Goal: Task Accomplishment & Management: Manage account settings

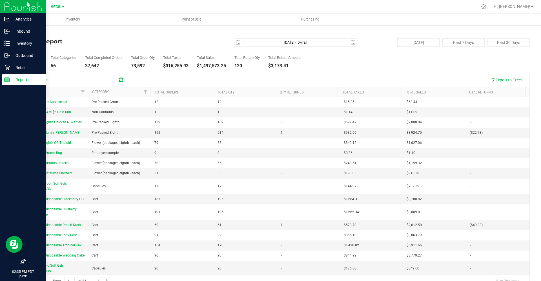
click at [12, 7] on img at bounding box center [23, 6] width 38 height 13
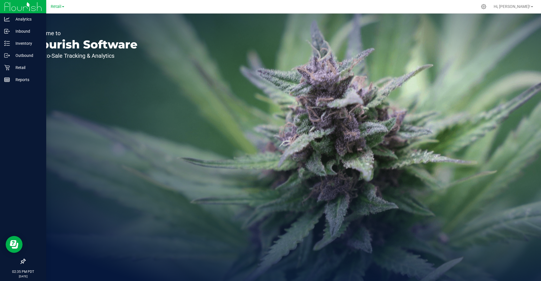
click at [16, 7] on img at bounding box center [23, 6] width 38 height 13
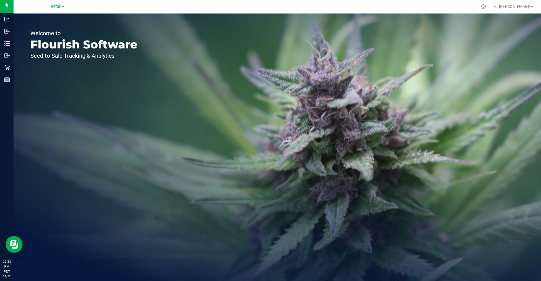
click at [56, 4] on span "Retail" at bounding box center [56, 6] width 11 height 5
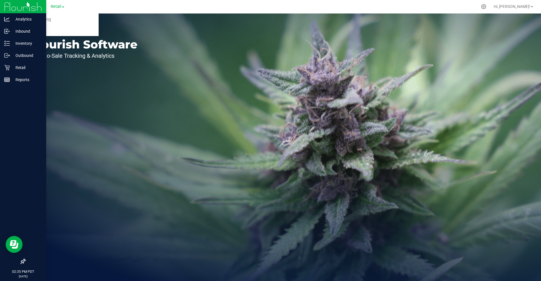
click at [7, 7] on img at bounding box center [23, 6] width 38 height 13
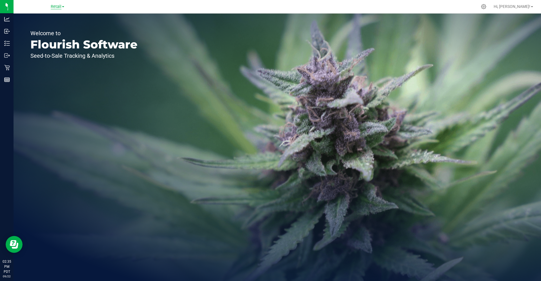
click at [58, 5] on span "Retail" at bounding box center [56, 6] width 11 height 5
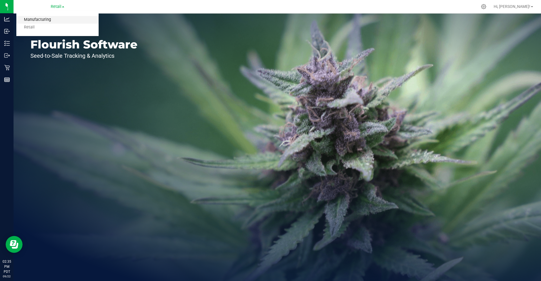
click at [44, 19] on link "Manufacturing" at bounding box center [57, 20] width 82 height 8
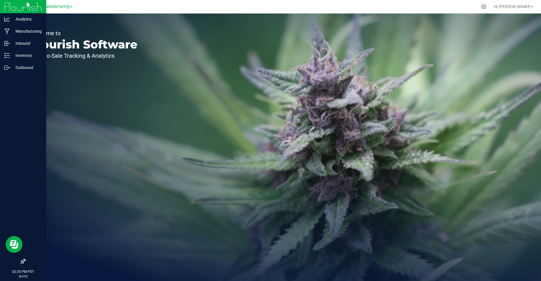
click at [29, 6] on img at bounding box center [23, 6] width 38 height 13
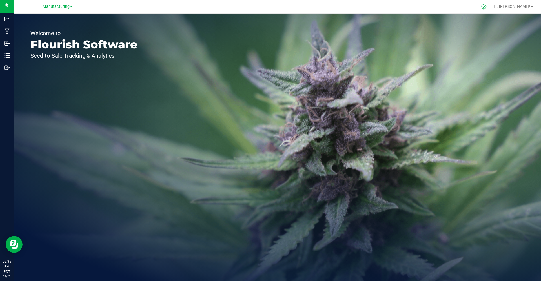
click at [488, 7] on div at bounding box center [484, 7] width 8 height 6
click at [491, 11] on div at bounding box center [484, 7] width 14 height 12
click at [487, 8] on icon at bounding box center [484, 7] width 6 height 6
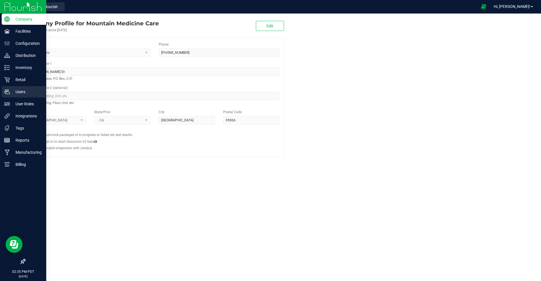
click at [21, 89] on p "Users" at bounding box center [27, 91] width 34 height 7
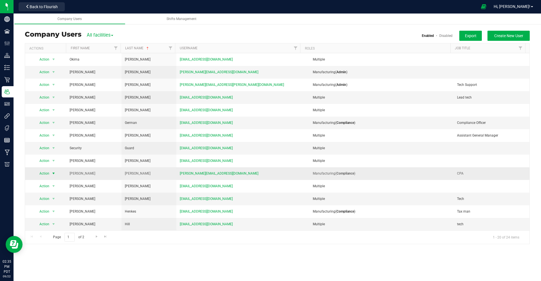
click at [51, 175] on span "select" at bounding box center [53, 173] width 5 height 5
click at [50, 198] on li "Edit user" at bounding box center [50, 200] width 31 height 8
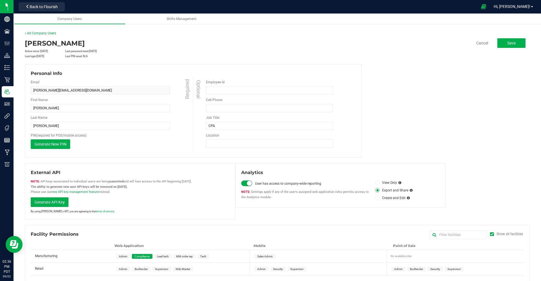
scroll to position [6, 0]
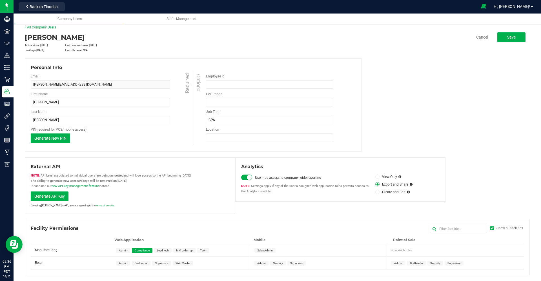
click at [230, 217] on div "Chris Hardison Active since: Jul 28, 2024 Last password reset: Jul 28, 2024 Las…" at bounding box center [277, 153] width 505 height 243
click at [123, 263] on span "Admin" at bounding box center [123, 263] width 8 height 3
click at [221, 265] on div "Admin Budtender Supervisor Web Master" at bounding box center [182, 263] width 138 height 12
click at [123, 262] on span "Admin" at bounding box center [123, 263] width 8 height 3
click at [207, 262] on div "Admin Budtender Supervisor Web Master" at bounding box center [182, 263] width 138 height 12
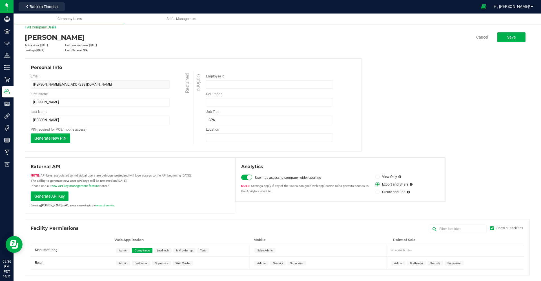
click at [38, 28] on link "All Company Users" at bounding box center [40, 27] width 31 height 4
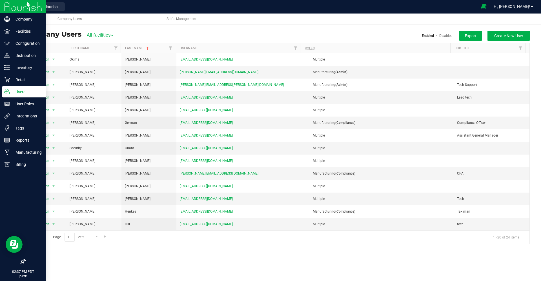
click at [26, 9] on img at bounding box center [23, 6] width 38 height 13
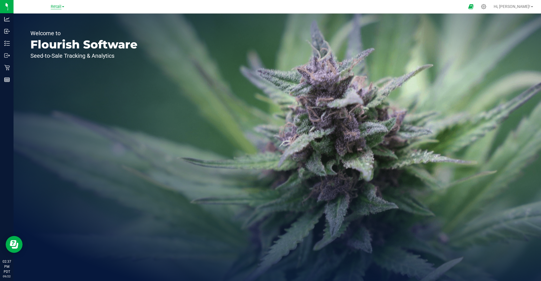
click at [55, 8] on span "Retail" at bounding box center [56, 6] width 11 height 5
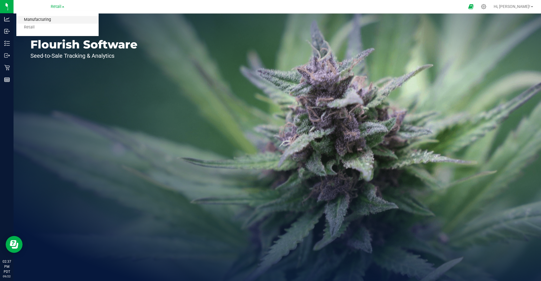
click at [42, 19] on link "Manufacturing" at bounding box center [57, 20] width 82 height 8
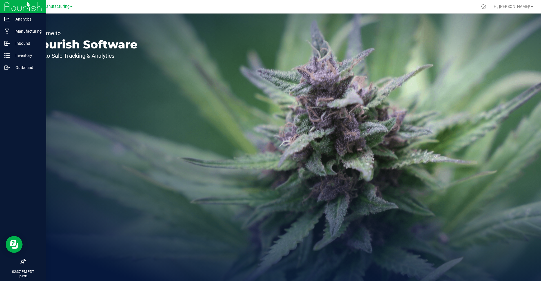
click at [9, 4] on img at bounding box center [23, 6] width 38 height 13
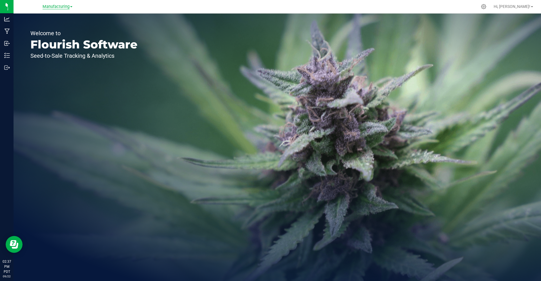
click at [49, 5] on span "Manufacturing" at bounding box center [56, 6] width 27 height 5
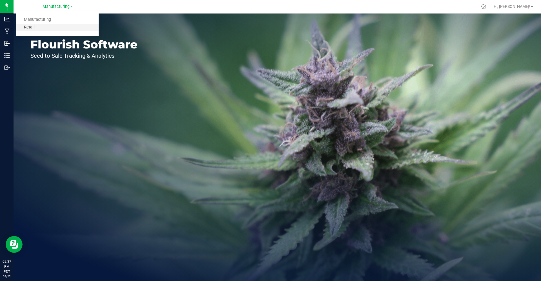
click at [33, 28] on link "Retail" at bounding box center [57, 28] width 82 height 8
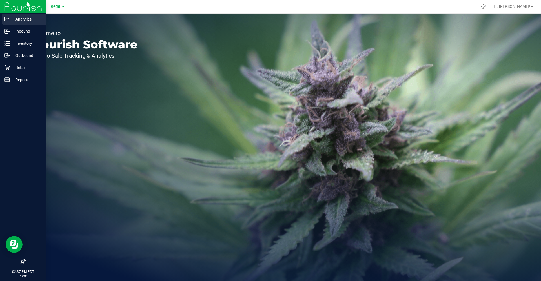
click at [25, 22] on div "Analytics" at bounding box center [24, 19] width 45 height 11
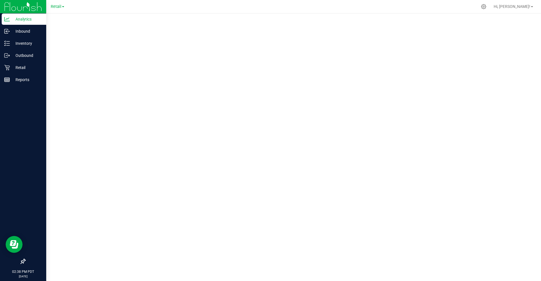
click at [19, 17] on p "Analytics" at bounding box center [27, 19] width 34 height 7
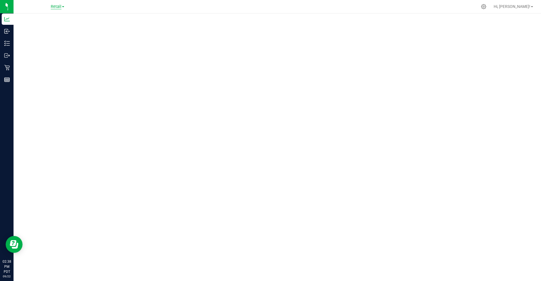
click at [61, 9] on span "Retail" at bounding box center [56, 6] width 11 height 5
click at [58, 20] on link "Manufacturing" at bounding box center [57, 20] width 82 height 8
click at [487, 8] on icon at bounding box center [484, 7] width 6 height 6
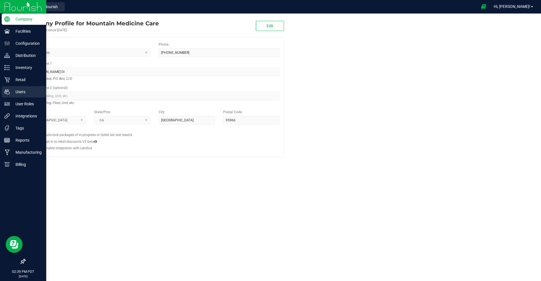
click at [30, 91] on p "Users" at bounding box center [27, 91] width 34 height 7
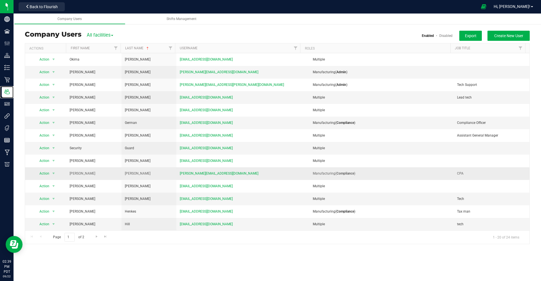
scroll to position [76, 0]
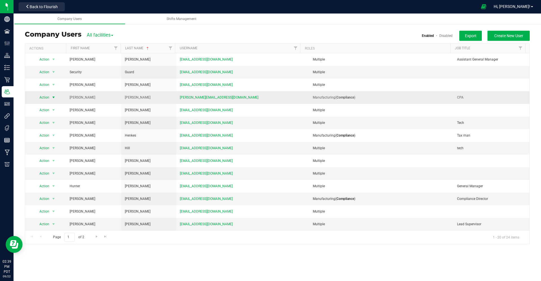
click at [44, 97] on span "Action" at bounding box center [41, 98] width 15 height 8
click at [51, 122] on li "Edit user" at bounding box center [50, 123] width 31 height 8
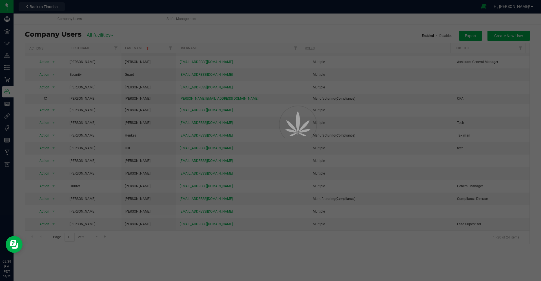
scroll to position [74, 0]
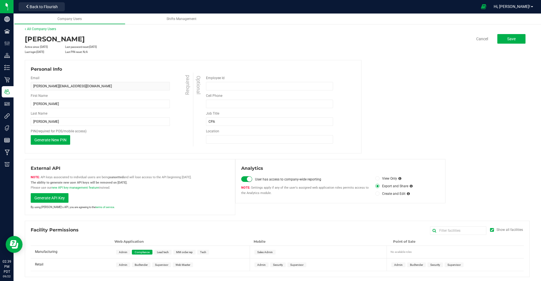
scroll to position [6, 0]
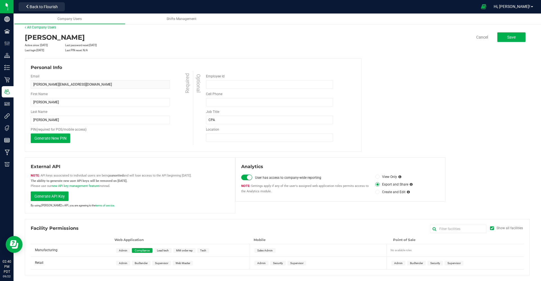
click at [188, 264] on span "Web Master" at bounding box center [183, 263] width 15 height 3
click at [184, 264] on span "Web Master" at bounding box center [183, 263] width 15 height 3
click at [199, 263] on div "Admin Budtender Supervisor Web Master" at bounding box center [182, 263] width 138 height 12
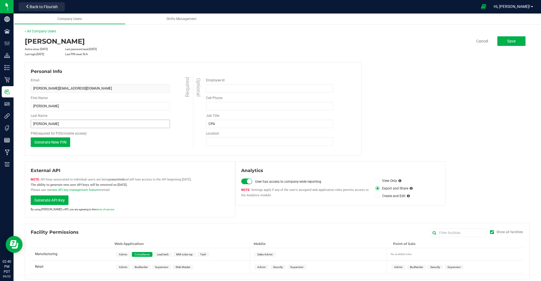
scroll to position [0, 0]
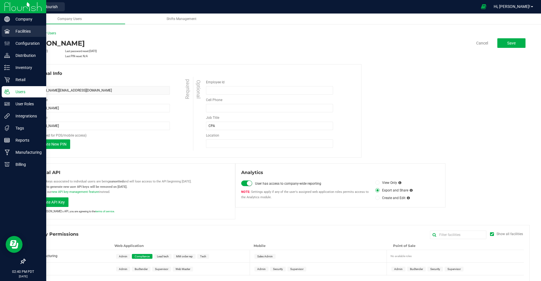
click at [12, 36] on div "Facilities" at bounding box center [24, 31] width 45 height 11
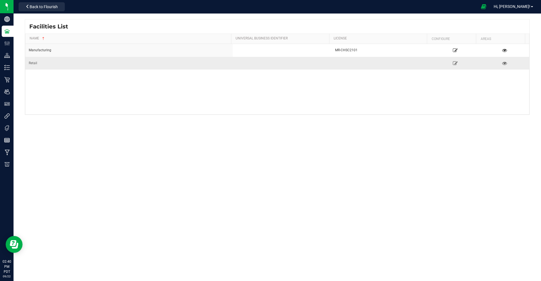
click at [35, 61] on div "Retail" at bounding box center [129, 63] width 201 height 5
click at [452, 60] on link at bounding box center [455, 63] width 47 height 9
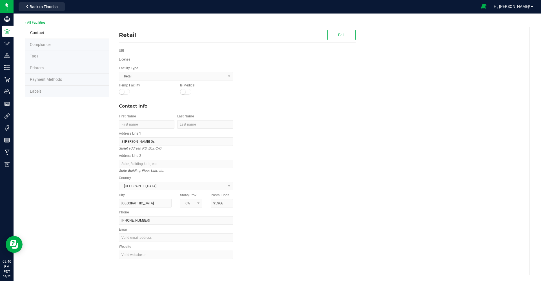
click at [39, 45] on span "Compliance" at bounding box center [40, 44] width 21 height 5
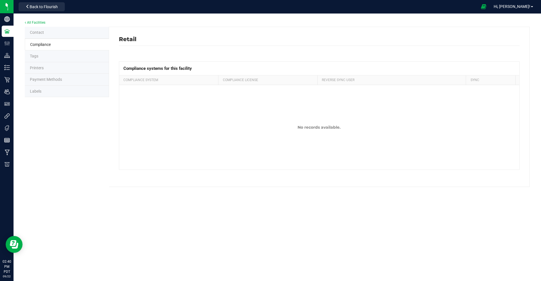
click at [164, 69] on span "Compliance systems for this facility" at bounding box center [157, 68] width 68 height 5
click at [38, 42] on span "Compliance" at bounding box center [40, 44] width 21 height 5
click at [174, 46] on div "Compliance systems for this facility Compliance System Compliance License Rever…" at bounding box center [319, 111] width 401 height 131
click at [48, 30] on li "Contact" at bounding box center [67, 33] width 84 height 12
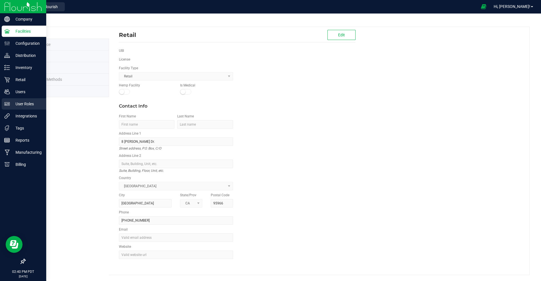
click at [21, 100] on div "User Roles" at bounding box center [24, 103] width 45 height 11
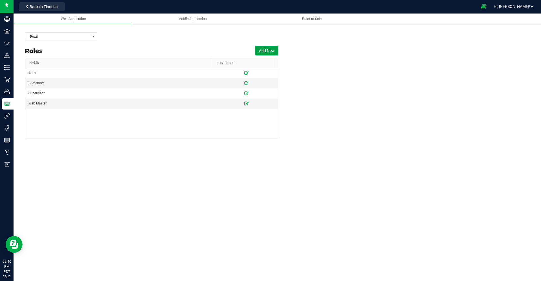
click at [265, 49] on button "Add New" at bounding box center [266, 51] width 23 height 10
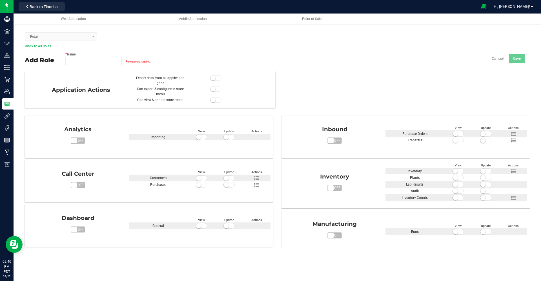
click at [72, 55] on label "* Name" at bounding box center [72, 54] width 15 height 5
click at [72, 57] on input "* Name" at bounding box center [93, 61] width 56 height 8
click at [79, 60] on input "* Name" at bounding box center [93, 61] width 56 height 8
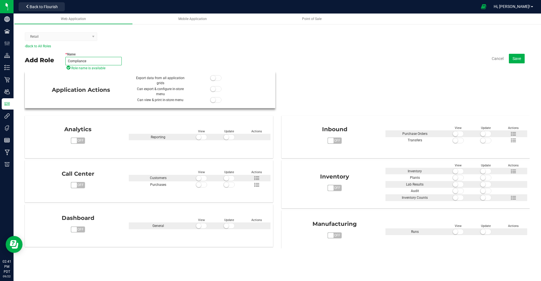
type input "Compliance"
drag, startPoint x: 212, startPoint y: 79, endPoint x: 219, endPoint y: 79, distance: 7.3
click at [213, 79] on small at bounding box center [212, 78] width 5 height 5
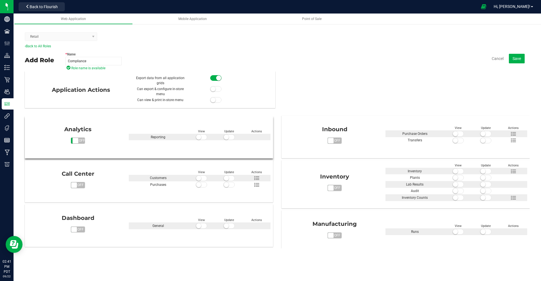
drag, startPoint x: 70, startPoint y: 139, endPoint x: 73, endPoint y: 140, distance: 3.4
click at [73, 140] on span "on off" at bounding box center [78, 140] width 14 height 6
click at [73, 140] on span "on off" at bounding box center [73, 140] width 5 height 5
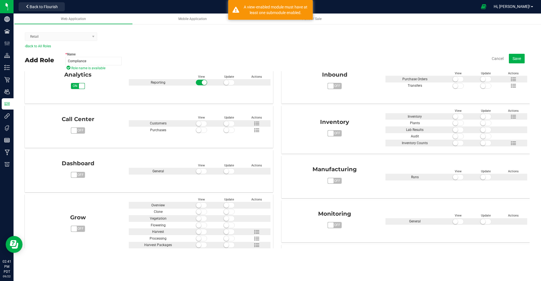
scroll to position [56, 0]
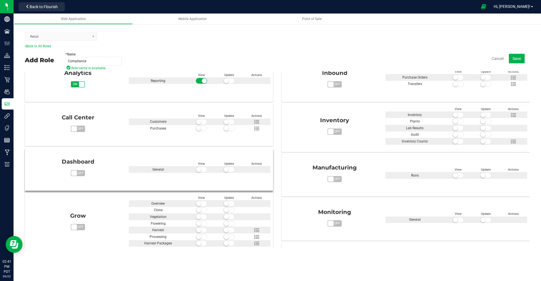
click at [72, 174] on span "on off" at bounding box center [73, 173] width 5 height 5
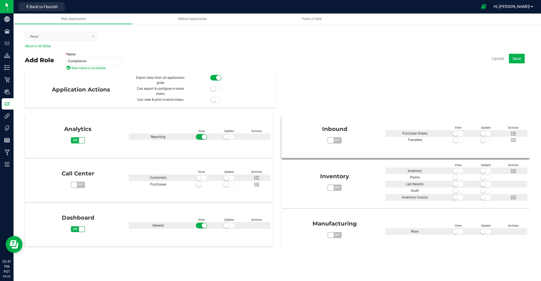
scroll to position [0, 0]
click at [329, 138] on span "on off" at bounding box center [330, 140] width 5 height 5
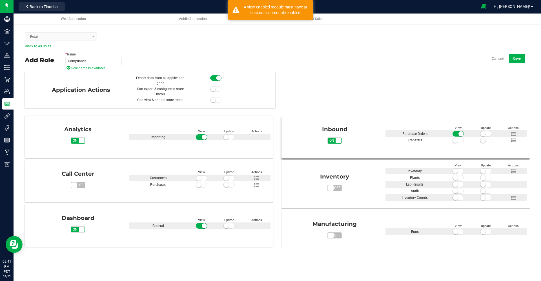
click at [453, 140] on small at bounding box center [455, 140] width 5 height 5
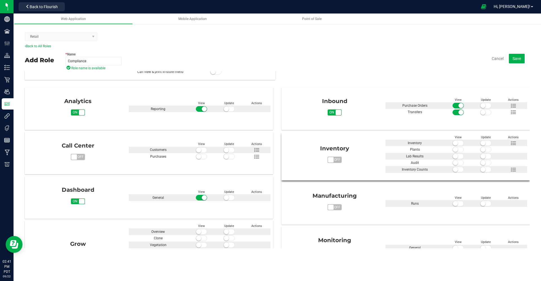
click at [328, 163] on span "on off" at bounding box center [334, 160] width 14 height 6
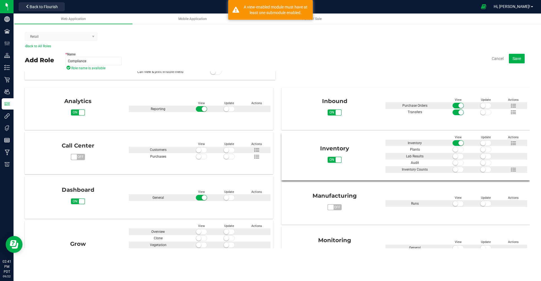
click at [453, 151] on small at bounding box center [455, 149] width 5 height 5
click at [453, 157] on small at bounding box center [455, 156] width 5 height 5
click at [453, 162] on small at bounding box center [455, 162] width 5 height 5
click at [454, 170] on small at bounding box center [455, 169] width 5 height 5
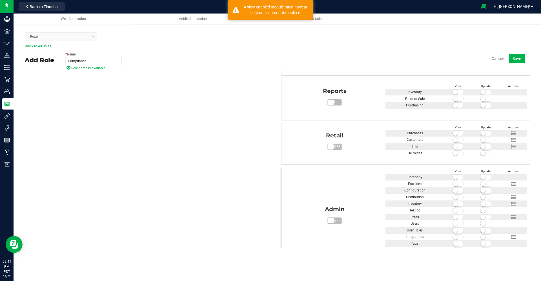
scroll to position [285, 0]
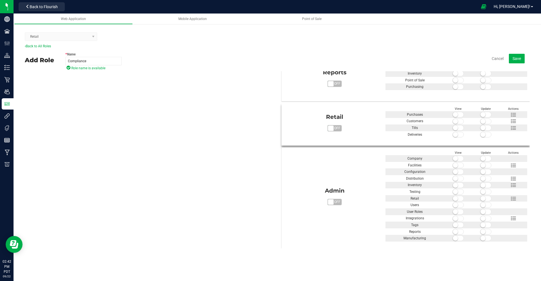
click at [328, 128] on span "on off" at bounding box center [330, 128] width 5 height 5
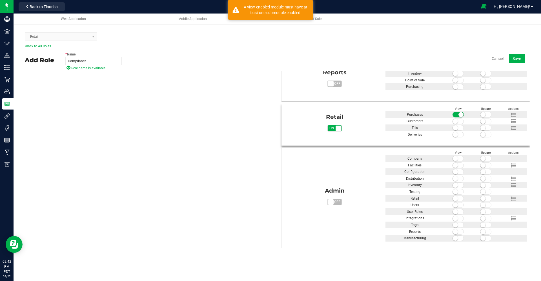
click at [453, 119] on small at bounding box center [455, 121] width 5 height 5
drag, startPoint x: 452, startPoint y: 126, endPoint x: 454, endPoint y: 134, distance: 8.7
click at [453, 127] on small at bounding box center [455, 127] width 5 height 5
click at [454, 136] on small at bounding box center [455, 134] width 5 height 5
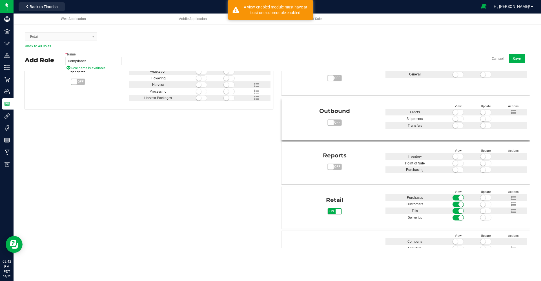
scroll to position [200, 0]
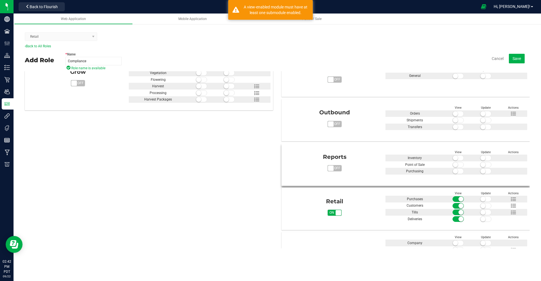
click at [330, 170] on span "on off" at bounding box center [330, 168] width 5 height 5
drag, startPoint x: 451, startPoint y: 163, endPoint x: 450, endPoint y: 168, distance: 5.7
click at [453, 164] on small at bounding box center [455, 164] width 5 height 5
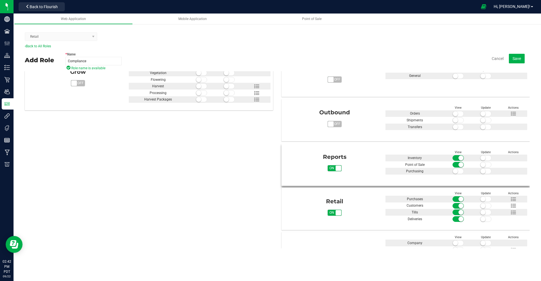
click at [453, 171] on small at bounding box center [455, 171] width 5 height 5
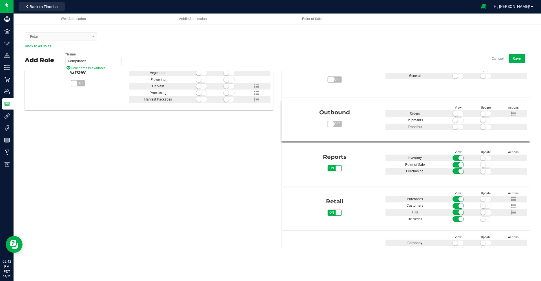
click at [328, 123] on span "on off" at bounding box center [330, 123] width 5 height 5
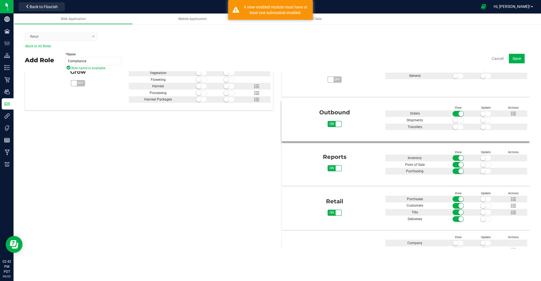
drag, startPoint x: 453, startPoint y: 117, endPoint x: 453, endPoint y: 126, distance: 8.2
click at [453, 118] on small at bounding box center [455, 120] width 5 height 5
click at [453, 127] on small at bounding box center [455, 127] width 5 height 5
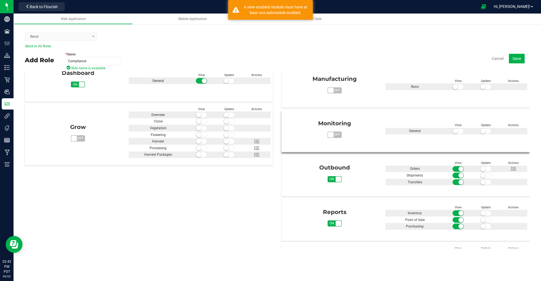
scroll to position [144, 0]
click at [329, 136] on span "on off" at bounding box center [330, 135] width 5 height 5
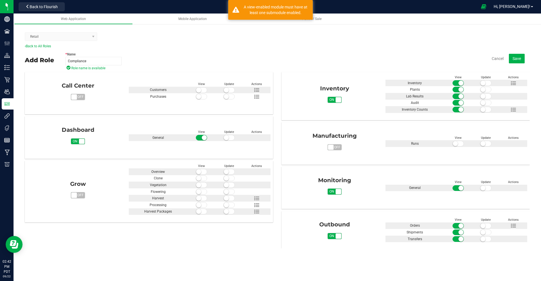
scroll to position [88, 0]
click at [328, 147] on span "on off" at bounding box center [330, 147] width 5 height 5
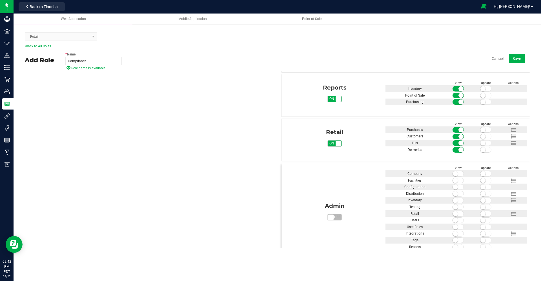
scroll to position [285, 0]
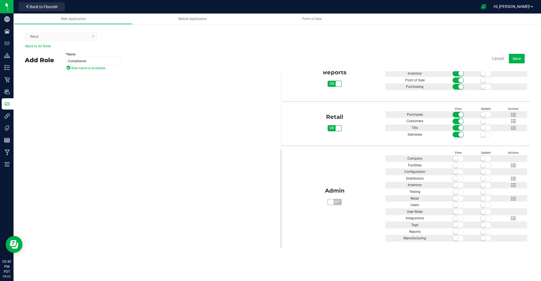
click at [330, 200] on span "on off" at bounding box center [330, 201] width 5 height 5
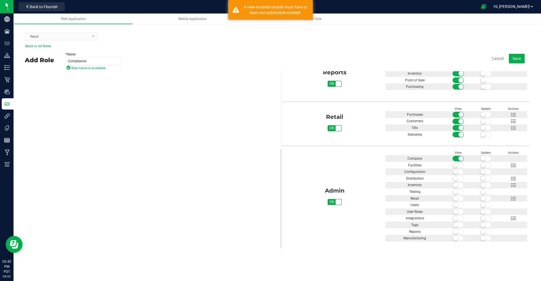
click at [453, 166] on small at bounding box center [455, 165] width 5 height 5
drag, startPoint x: 454, startPoint y: 171, endPoint x: 454, endPoint y: 179, distance: 7.6
click at [454, 172] on span at bounding box center [457, 172] width 11 height 6
click at [454, 179] on span at bounding box center [457, 179] width 11 height 6
click at [454, 185] on small at bounding box center [455, 185] width 5 height 5
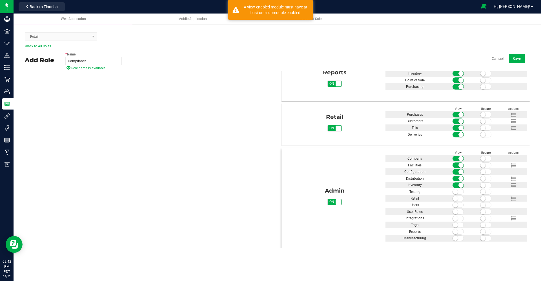
click at [453, 192] on small at bounding box center [455, 191] width 5 height 5
drag, startPoint x: 453, startPoint y: 198, endPoint x: 452, endPoint y: 202, distance: 4.0
click at [453, 198] on small at bounding box center [455, 198] width 5 height 5
click at [452, 207] on span at bounding box center [457, 205] width 11 height 6
click at [453, 214] on small at bounding box center [455, 211] width 5 height 5
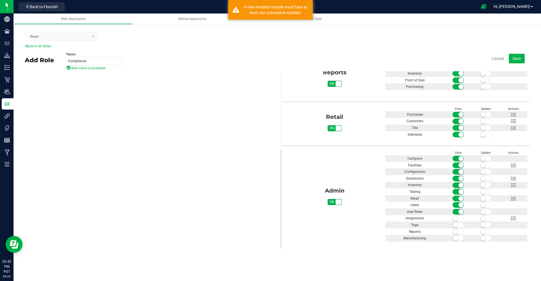
click at [455, 220] on span at bounding box center [457, 219] width 11 height 6
click at [455, 224] on span at bounding box center [457, 225] width 11 height 6
click at [454, 235] on div "View Update Actions Company Facilities Configuration Distribution" at bounding box center [456, 196] width 142 height 92
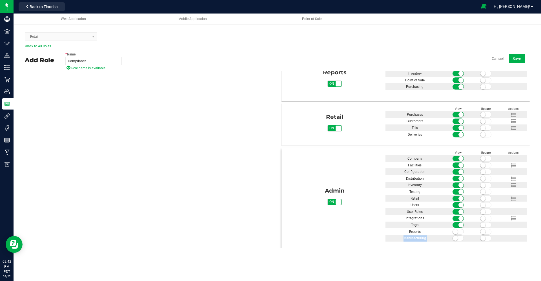
drag, startPoint x: 454, startPoint y: 235, endPoint x: 454, endPoint y: 239, distance: 4.0
click at [454, 239] on small at bounding box center [455, 238] width 5 height 5
drag, startPoint x: 454, startPoint y: 232, endPoint x: 450, endPoint y: 233, distance: 4.3
click at [454, 232] on small at bounding box center [455, 231] width 5 height 5
click at [341, 236] on div "Admin on off View Update Actions Company Facilities Configuration" at bounding box center [405, 196] width 243 height 92
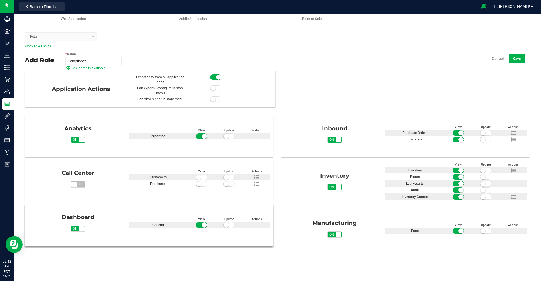
scroll to position [0, 0]
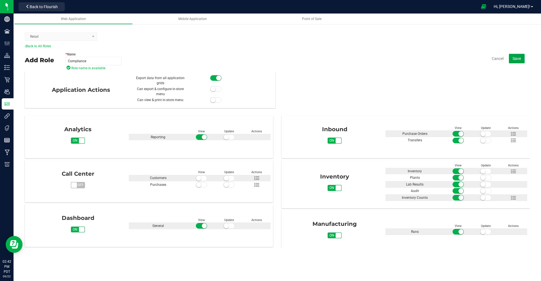
click at [519, 56] on span "Save" at bounding box center [516, 58] width 8 height 5
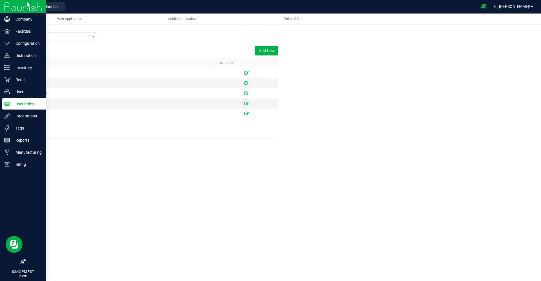
click at [8, 105] on icon at bounding box center [7, 104] width 6 height 6
click at [17, 87] on div "Users" at bounding box center [24, 91] width 45 height 11
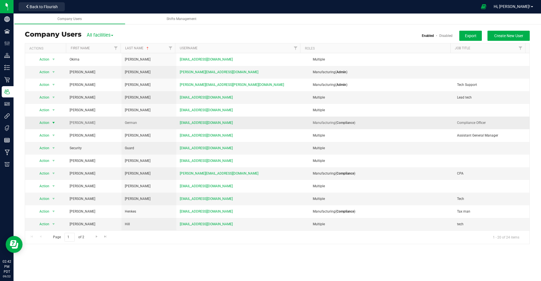
click at [44, 122] on span "Action" at bounding box center [41, 123] width 15 height 8
click at [47, 147] on li "Edit user" at bounding box center [50, 149] width 31 height 8
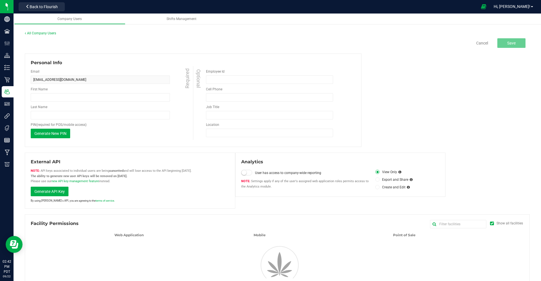
type input "Kevin"
type input "German"
type input "Compliance Officer"
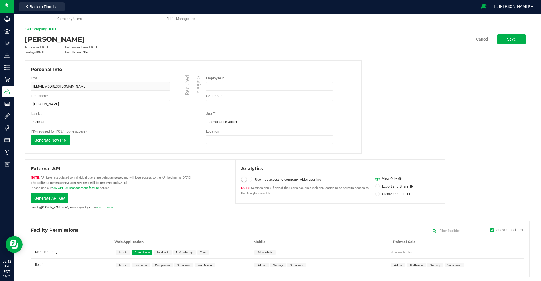
scroll to position [6, 0]
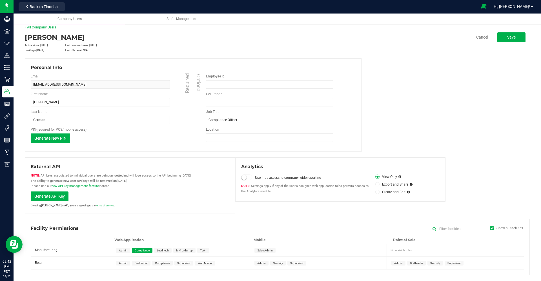
click at [163, 263] on span "Compliance" at bounding box center [162, 263] width 15 height 3
click at [502, 38] on button "Save" at bounding box center [511, 37] width 28 height 10
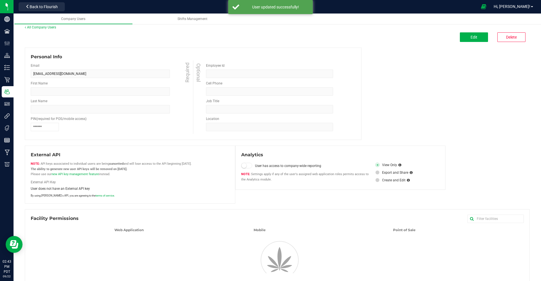
type input "Kevin"
type input "German"
type input "Compliance Officer"
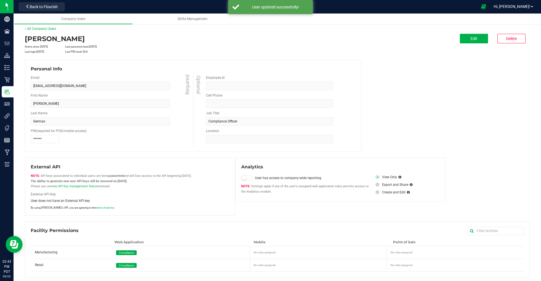
scroll to position [7, 0]
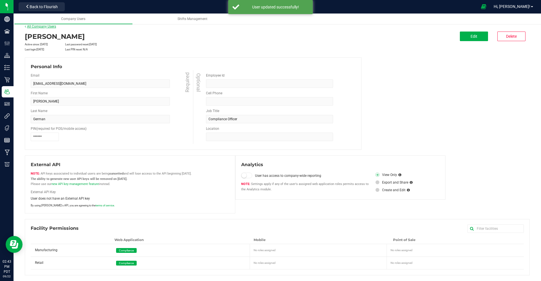
click at [34, 25] on link "All Company Users" at bounding box center [40, 27] width 31 height 4
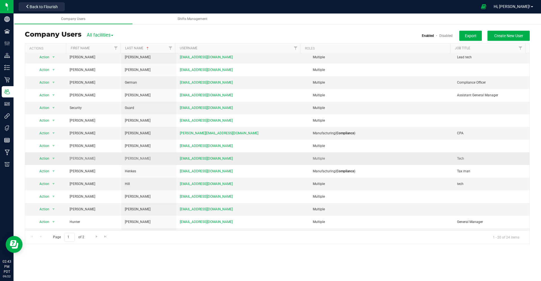
scroll to position [76, 0]
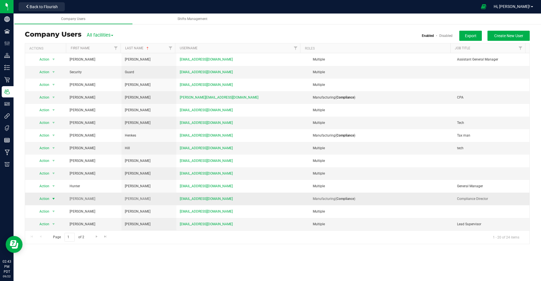
click at [47, 197] on span "Action" at bounding box center [41, 199] width 15 height 8
click at [44, 224] on li "Edit user" at bounding box center [50, 225] width 31 height 8
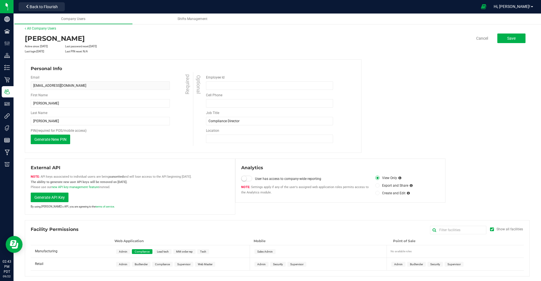
scroll to position [6, 0]
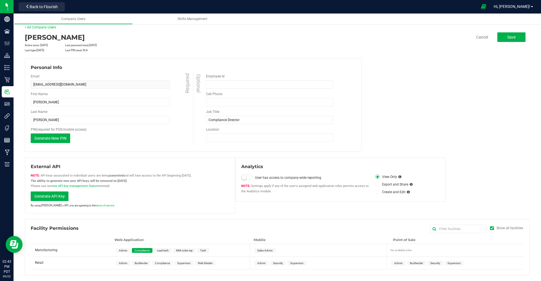
click at [159, 263] on span "Compliance" at bounding box center [162, 263] width 15 height 3
click at [513, 35] on button "Save" at bounding box center [511, 37] width 28 height 10
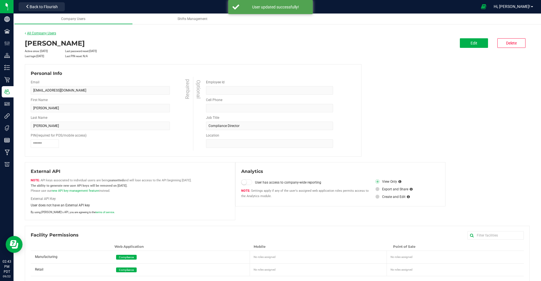
click at [28, 32] on link "All Company Users" at bounding box center [40, 33] width 31 height 4
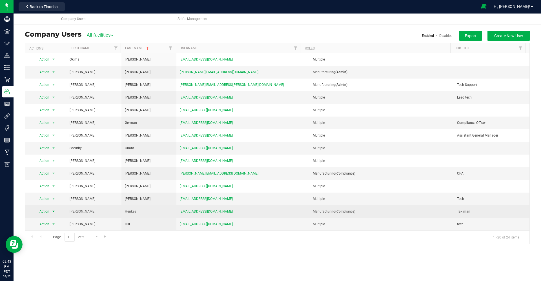
click at [46, 212] on span "Action" at bounding box center [41, 212] width 15 height 8
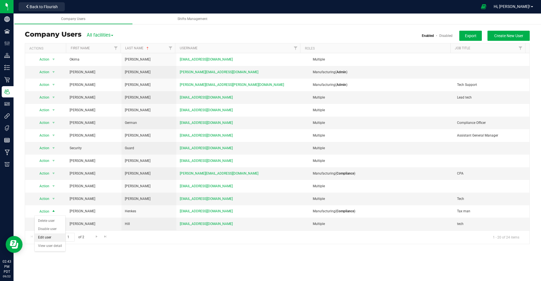
click at [45, 238] on li "Edit user" at bounding box center [50, 238] width 31 height 8
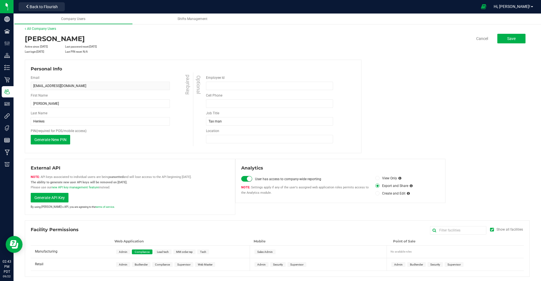
scroll to position [6, 0]
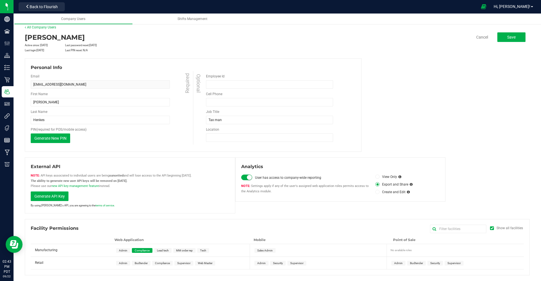
click at [162, 263] on span "Compliance" at bounding box center [162, 263] width 15 height 3
click at [509, 37] on span "Save" at bounding box center [511, 37] width 8 height 5
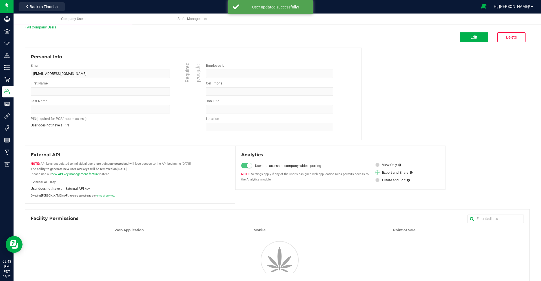
type input "Judd"
type input "Henkes"
type input "Tax man"
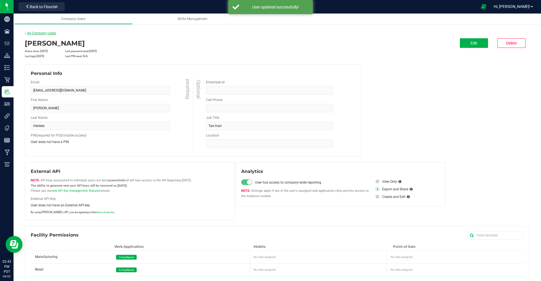
click at [30, 32] on link "All Company Users" at bounding box center [40, 33] width 31 height 4
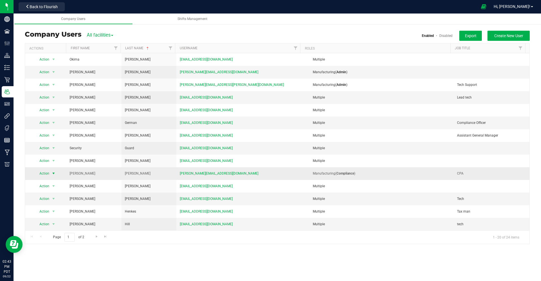
click at [43, 175] on span "Action" at bounding box center [41, 174] width 15 height 8
click at [45, 200] on li "Edit user" at bounding box center [50, 200] width 31 height 8
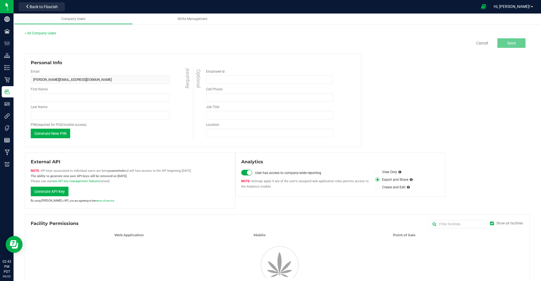
type input "Chris"
type input "Hardison"
type input "CPA"
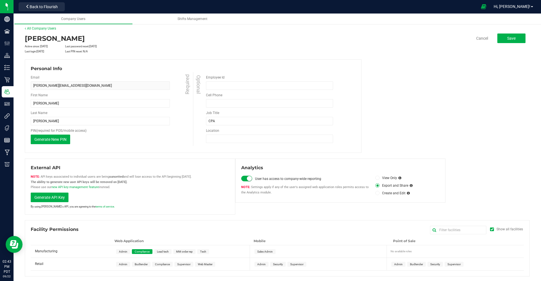
scroll to position [6, 0]
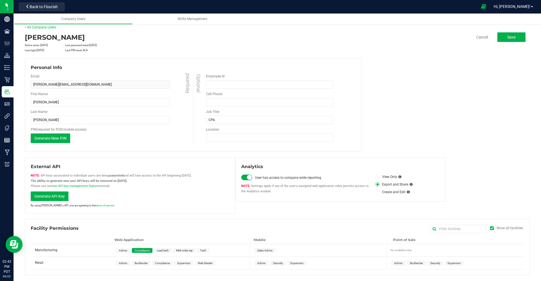
click at [156, 259] on div "Admin Budtender Compliance Supervisor Web Master" at bounding box center [182, 263] width 138 height 12
click at [157, 263] on span "Compliance" at bounding box center [162, 263] width 15 height 3
click at [505, 33] on button "Save" at bounding box center [511, 37] width 28 height 10
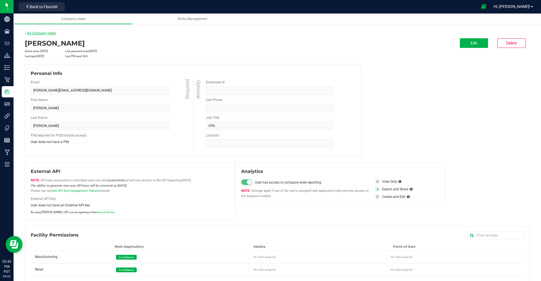
click at [34, 33] on link "All Company Users" at bounding box center [40, 33] width 31 height 4
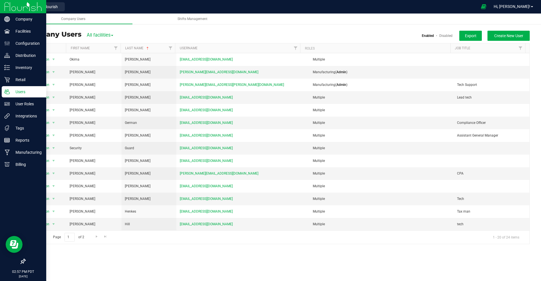
click at [7, 7] on img at bounding box center [23, 6] width 38 height 13
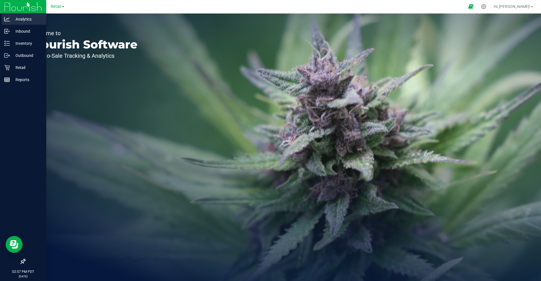
click at [37, 23] on div "Analytics" at bounding box center [24, 19] width 45 height 11
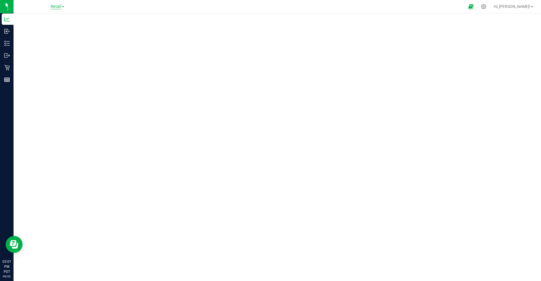
click at [61, 8] on span "Retail" at bounding box center [56, 6] width 11 height 5
click at [39, 20] on link "Manufacturing" at bounding box center [57, 20] width 82 height 8
